Goal: Entertainment & Leisure: Consume media (video, audio)

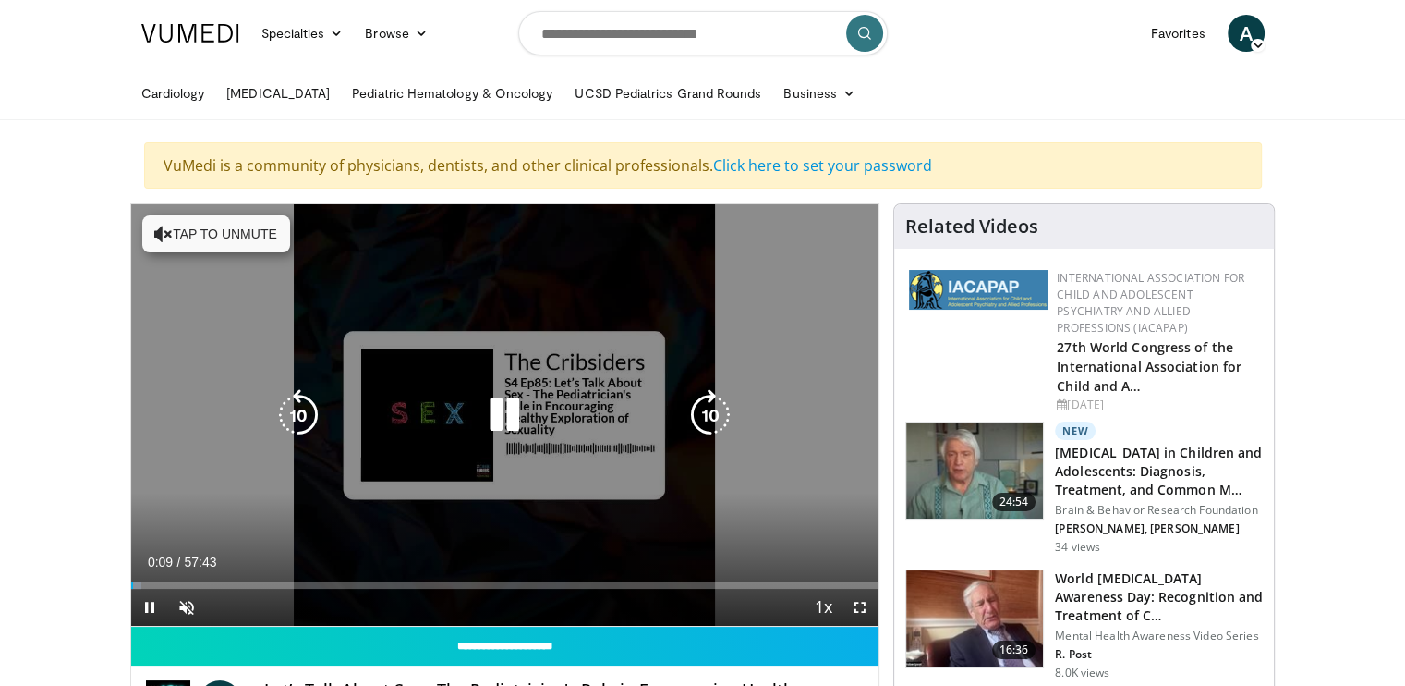
click at [490, 412] on icon "Video Player" at bounding box center [505, 415] width 52 height 52
click at [244, 230] on button "Tap to unmute" at bounding box center [216, 233] width 148 height 37
click at [495, 414] on icon "Video Player" at bounding box center [505, 415] width 52 height 52
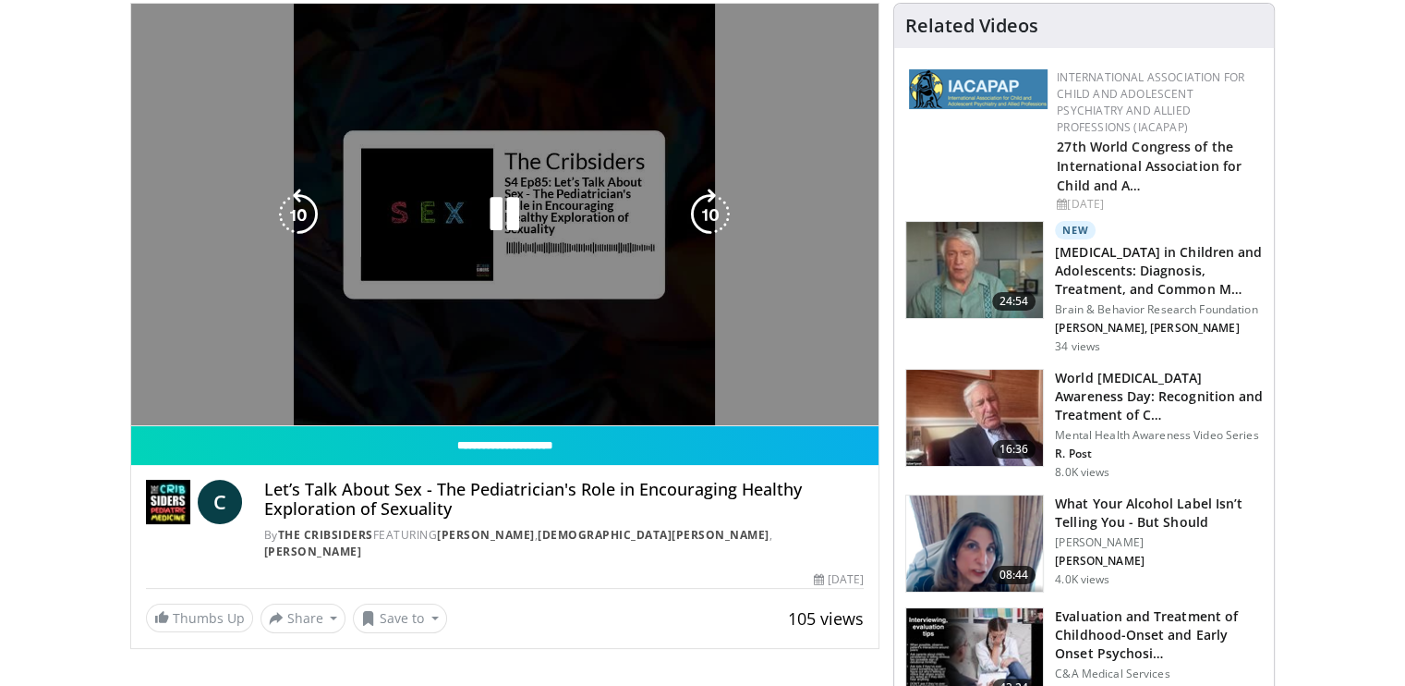
scroll to position [185, 0]
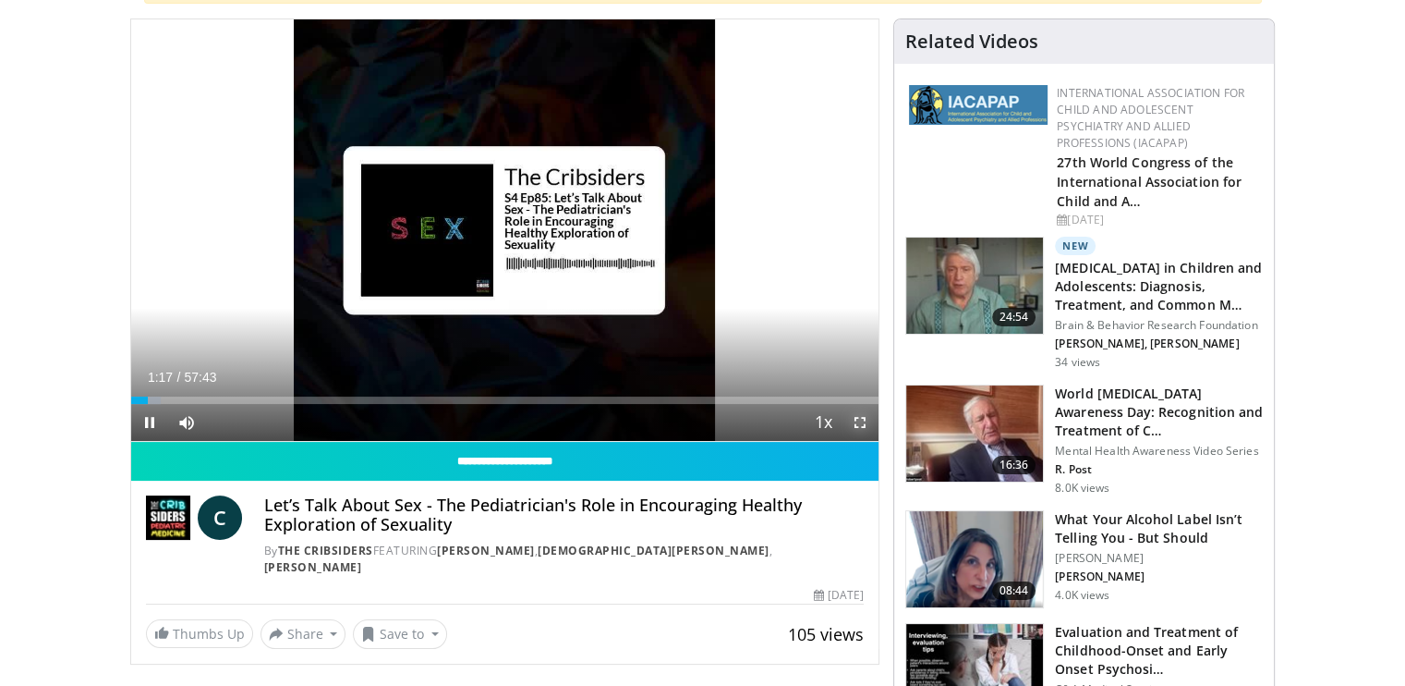
click at [859, 422] on span "Video Player" at bounding box center [860, 422] width 37 height 37
